Goal: Find specific page/section: Find specific page/section

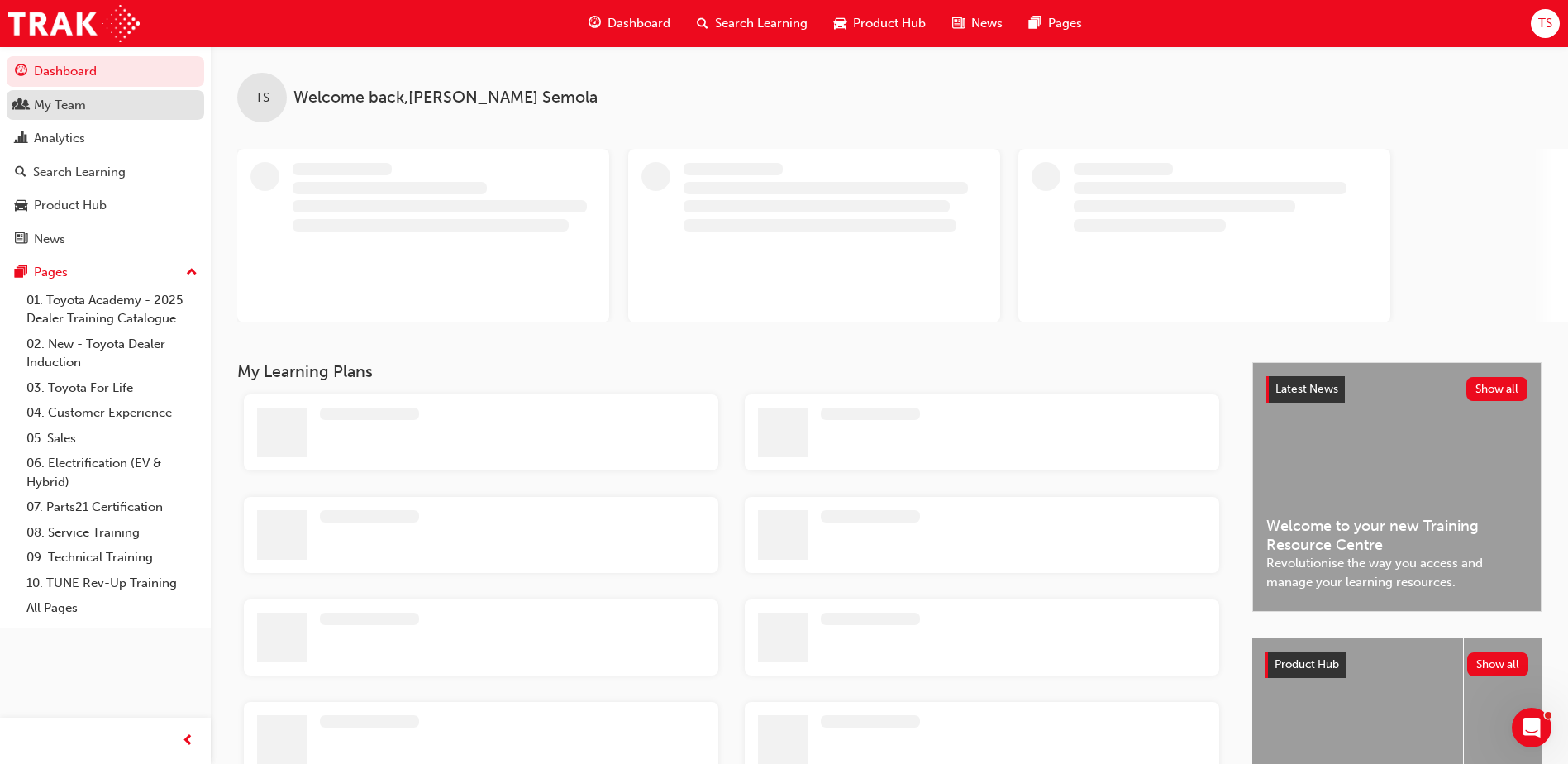
click at [74, 108] on div "My Team" at bounding box center [60, 105] width 52 height 19
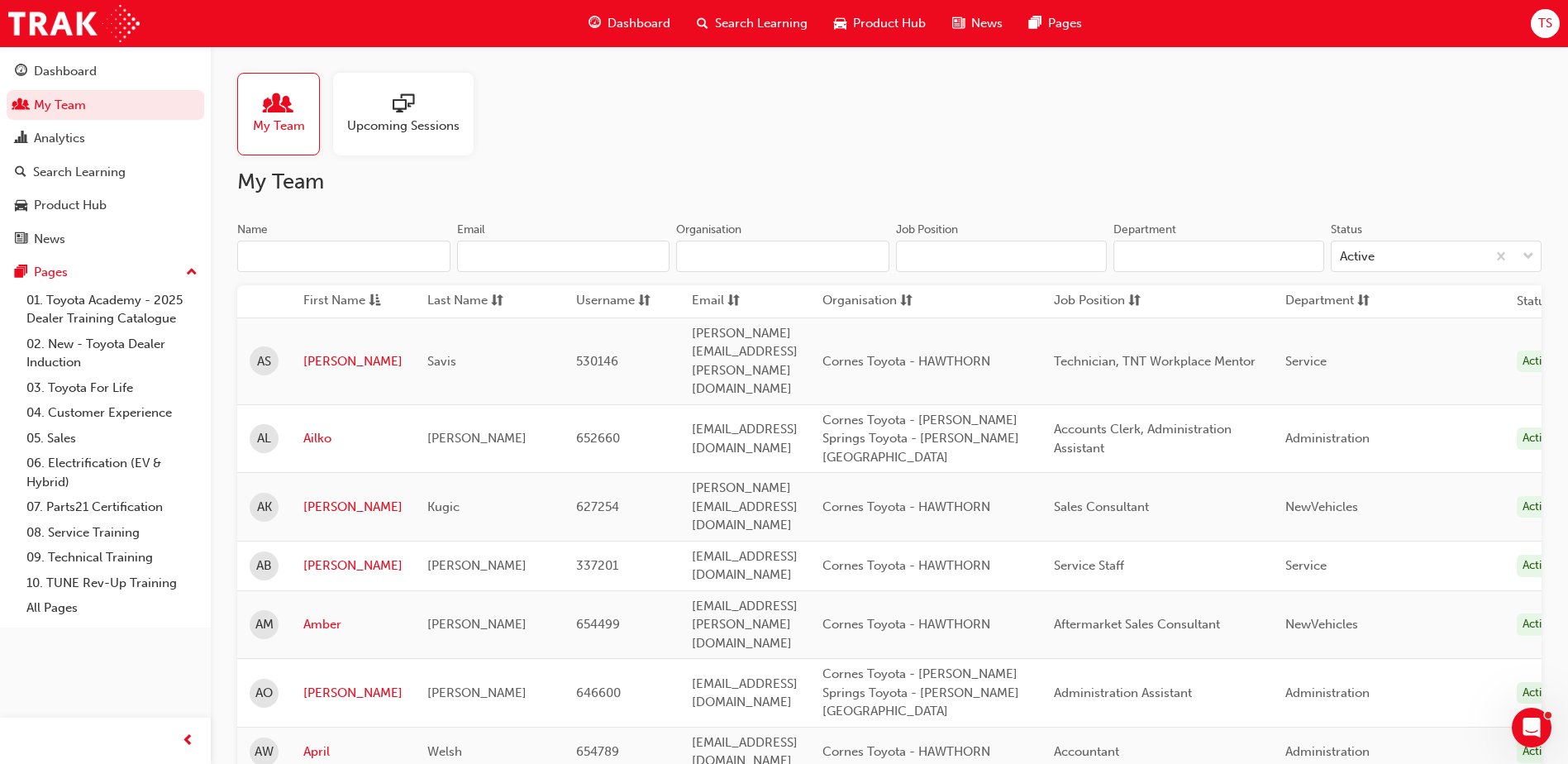
click at [288, 257] on input "Name" at bounding box center [344, 257] width 213 height 31
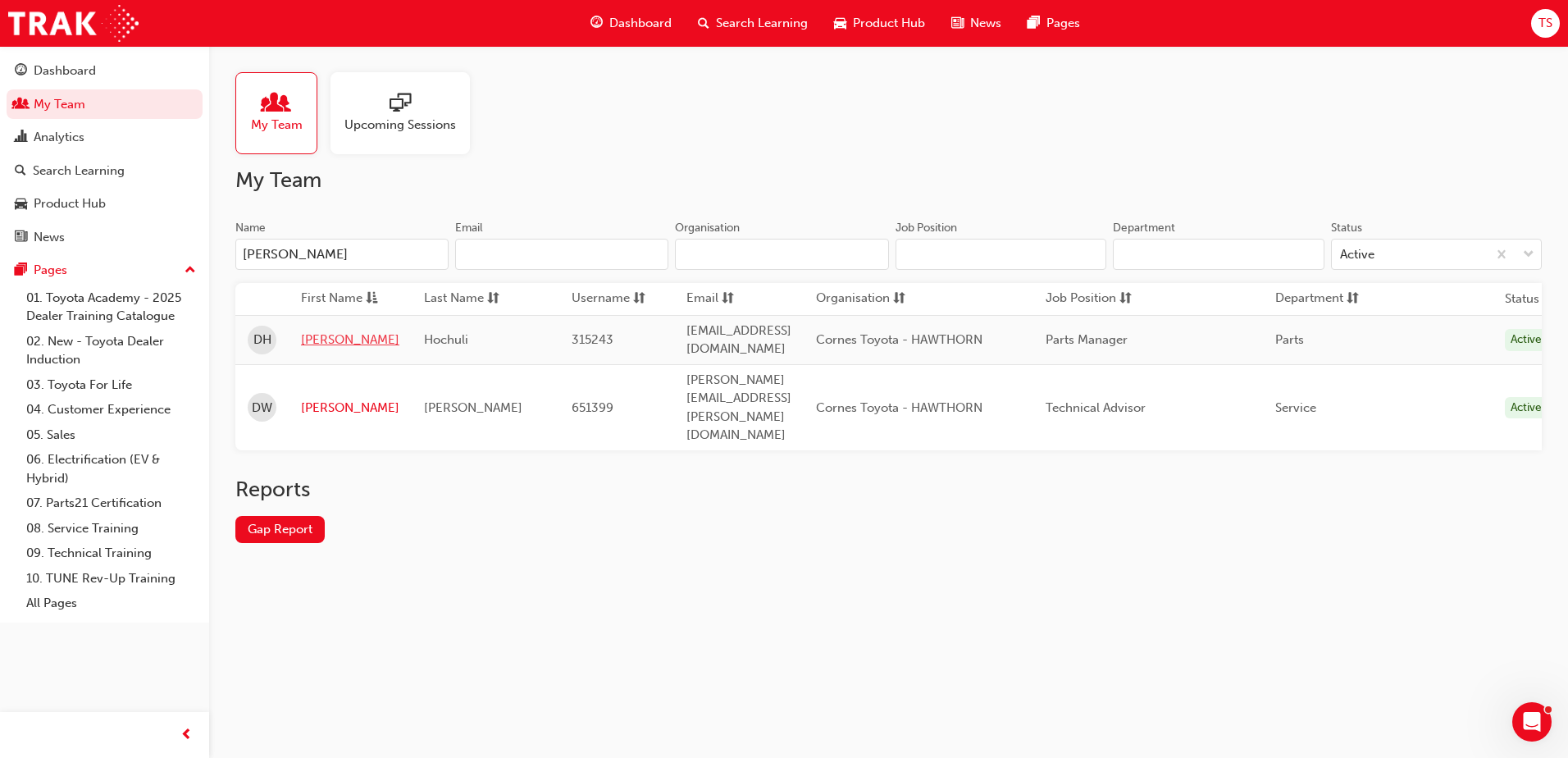
type input "[PERSON_NAME]"
click at [327, 337] on link "[PERSON_NAME]" at bounding box center [350, 339] width 99 height 19
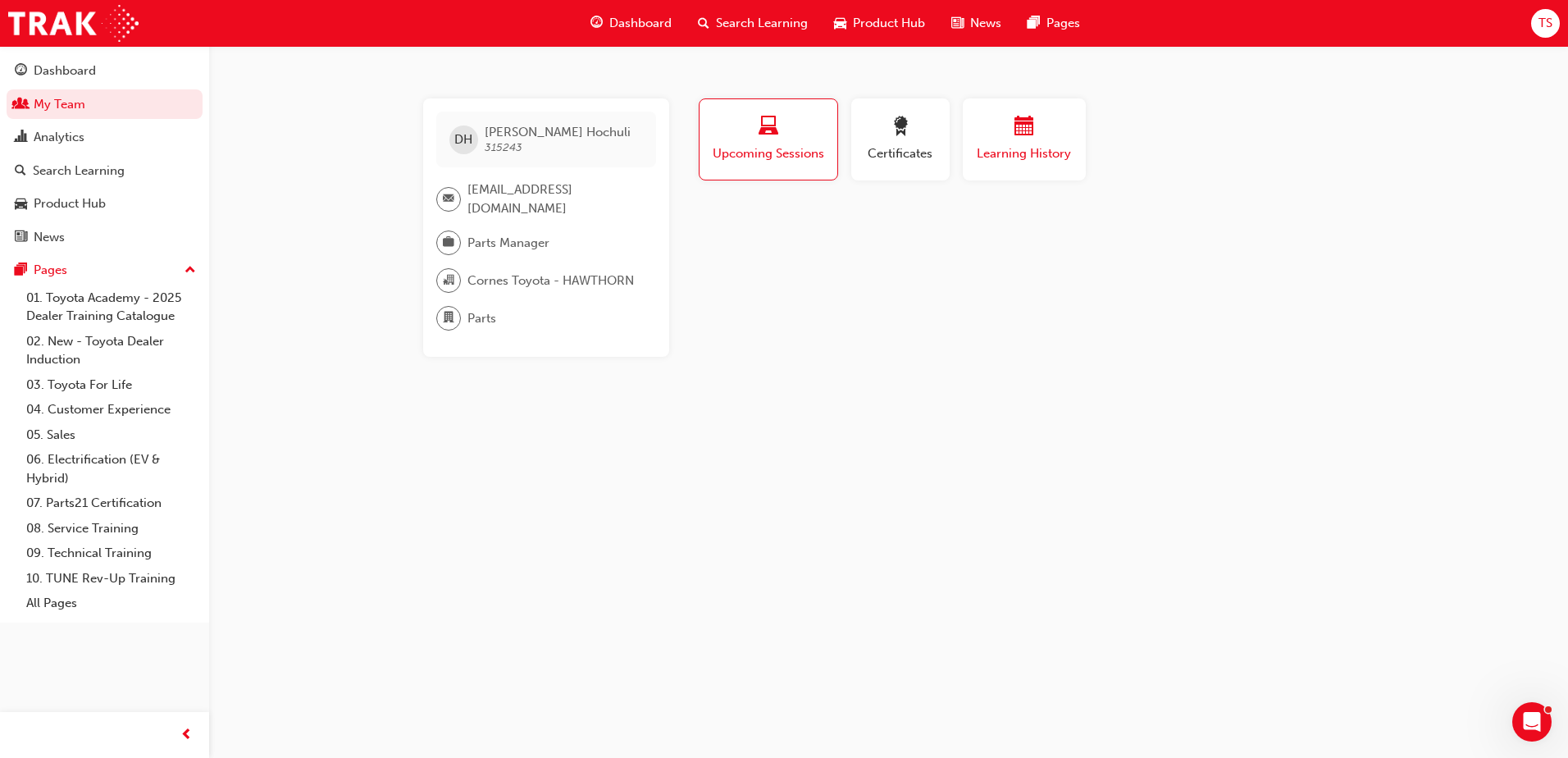
click at [1010, 142] on div "Learning History" at bounding box center [1024, 140] width 99 height 47
